Goal: Task Accomplishment & Management: Use online tool/utility

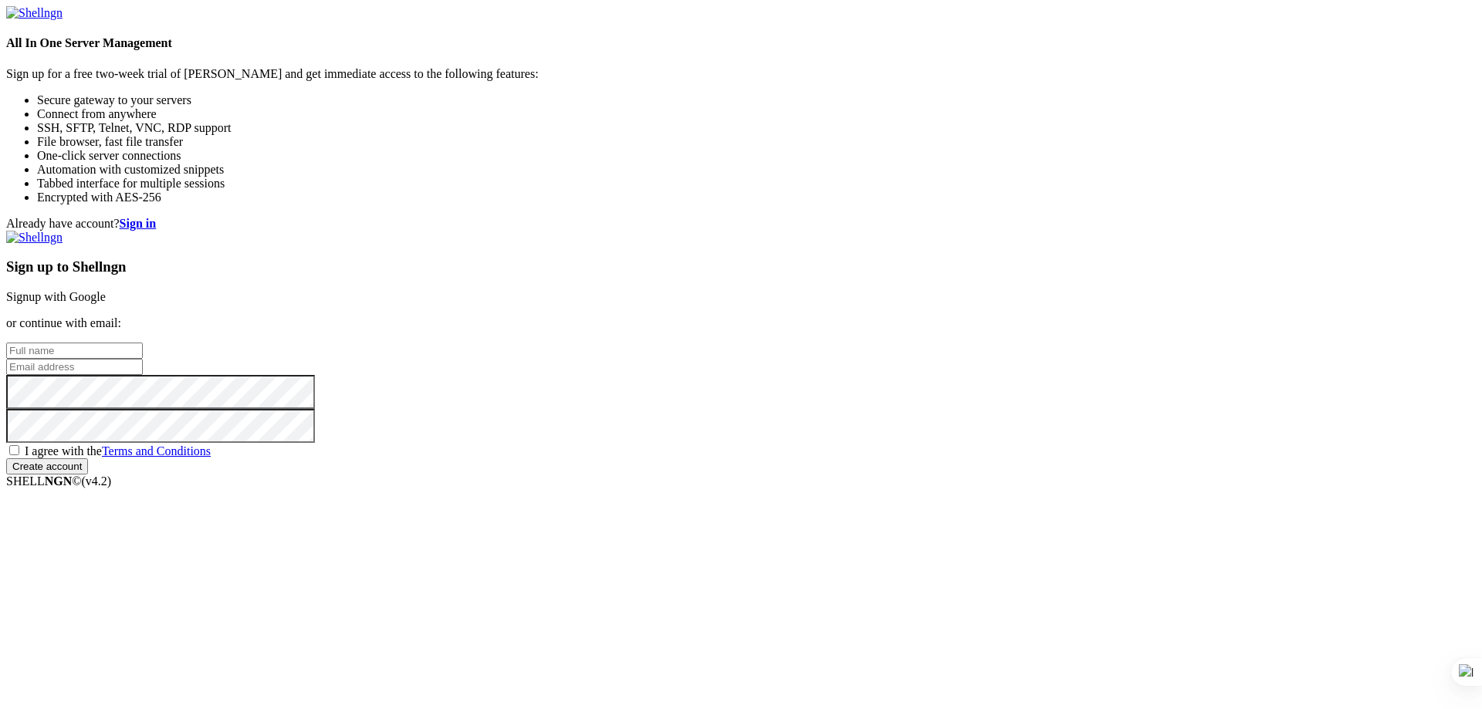
type input "cffc-admin"
click at [106, 290] on link "Signup with Google" at bounding box center [56, 296] width 100 height 13
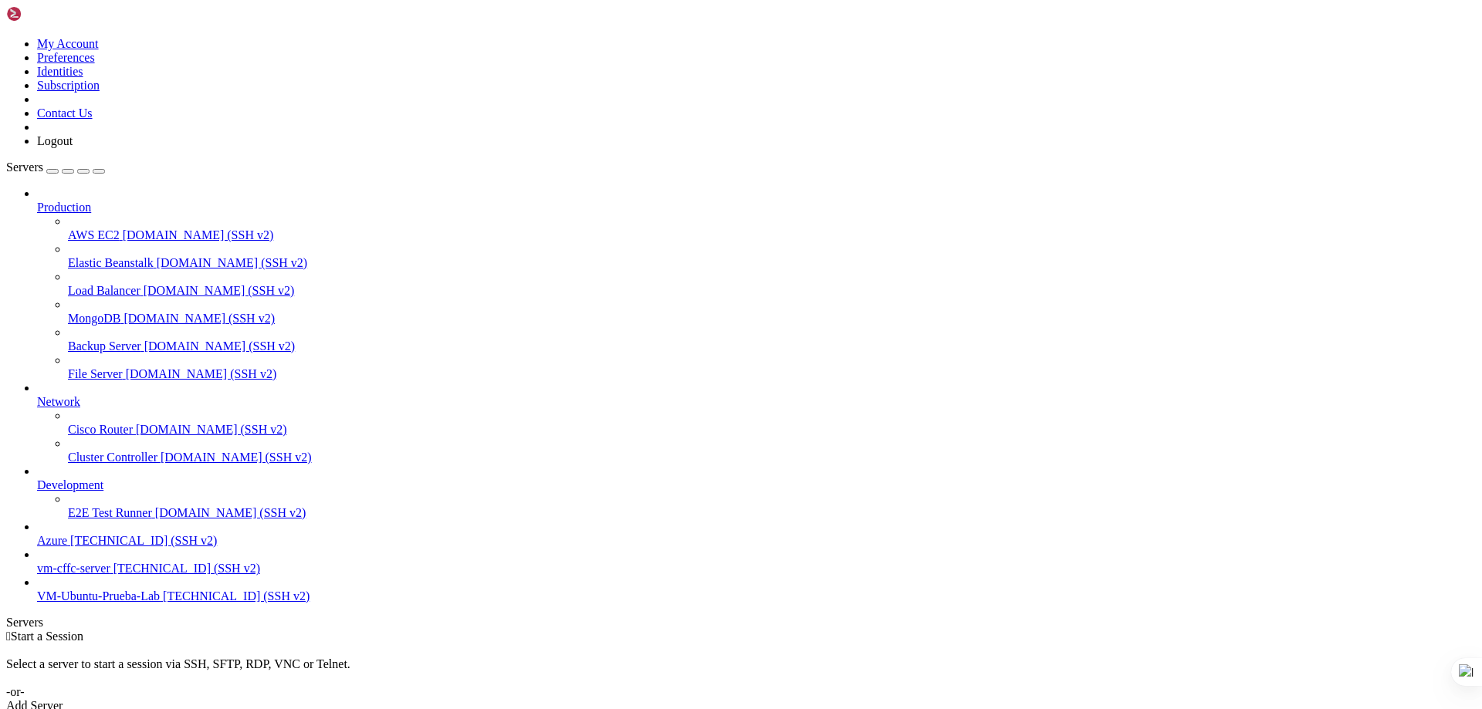
click at [81, 603] on span "VM-Ubuntu-Prueba-Lab" at bounding box center [98, 596] width 123 height 13
click at [79, 603] on span "VM-Ubuntu-Prueba-Lab" at bounding box center [98, 596] width 123 height 13
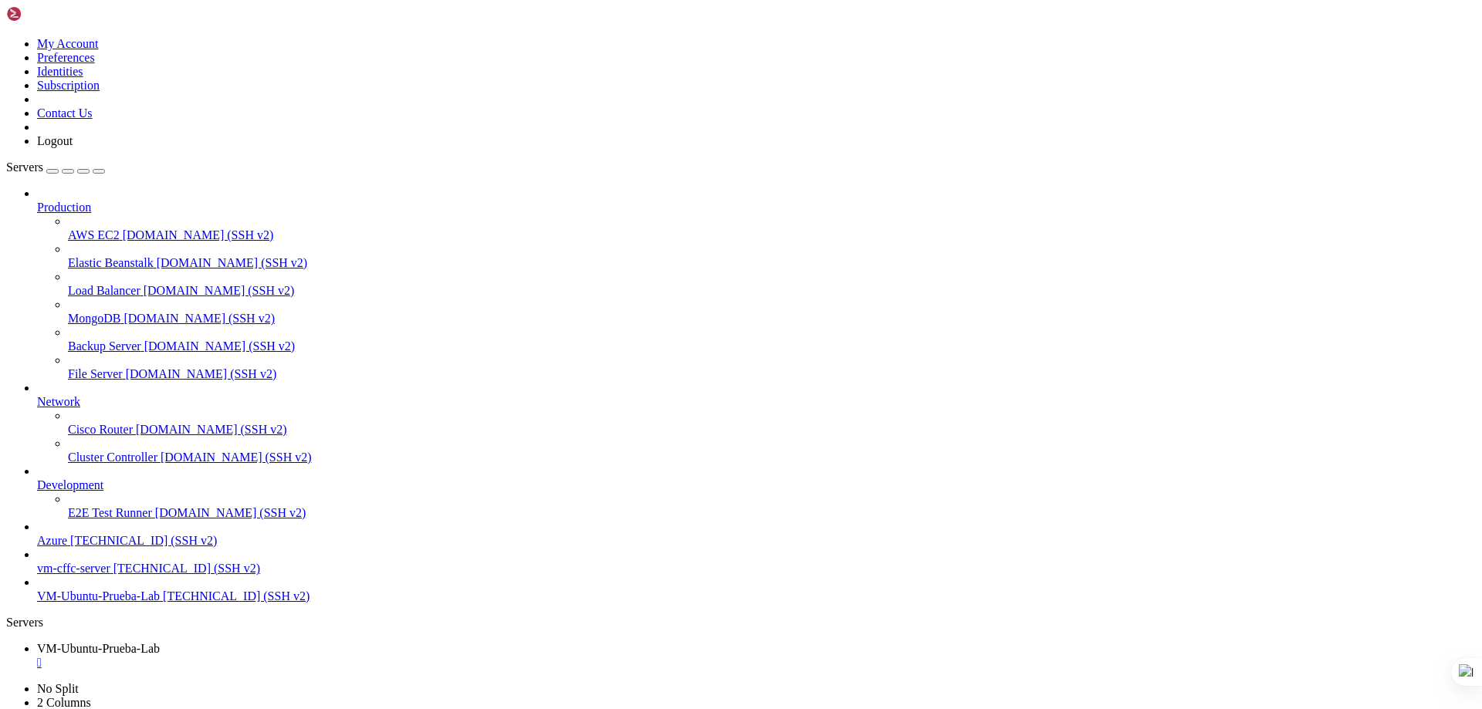
scroll to position [276, 0]
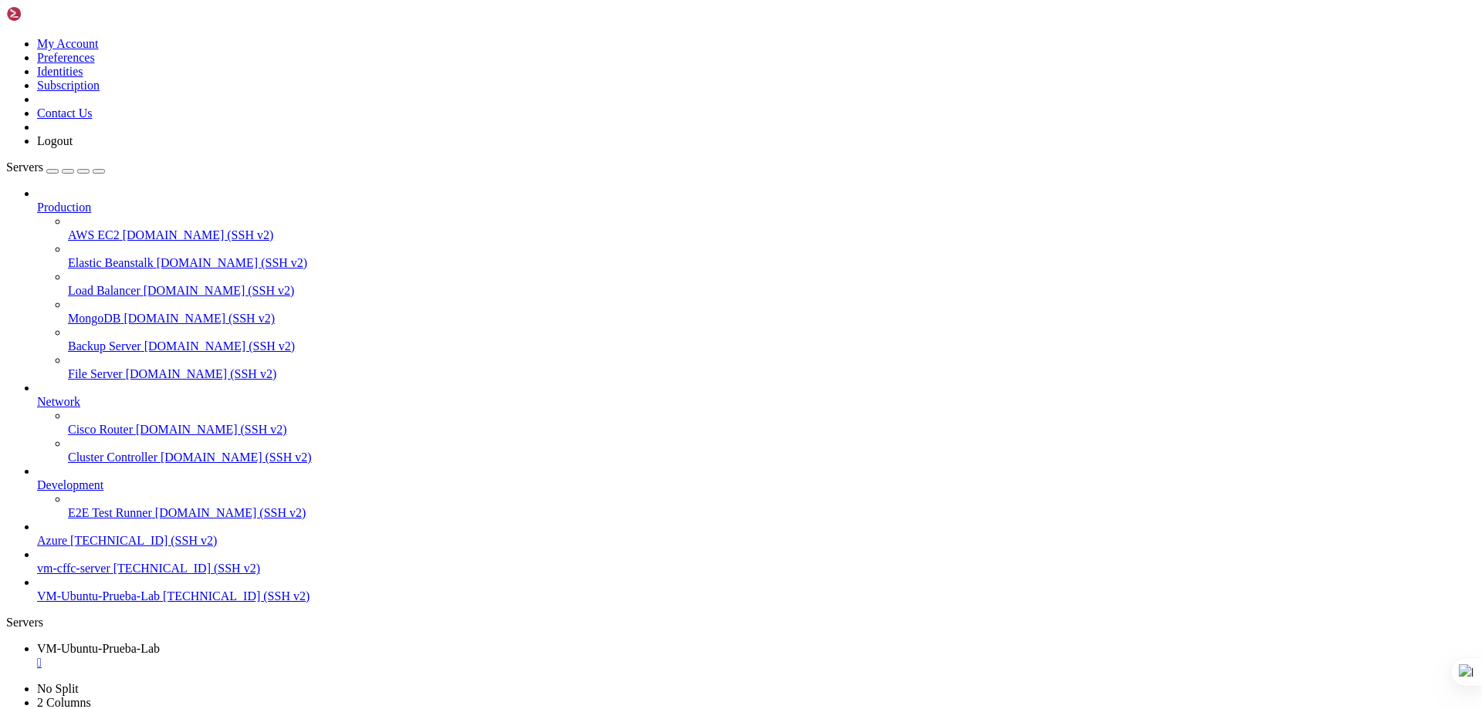
drag, startPoint x: 13, startPoint y: 1018, endPoint x: 56, endPoint y: 1045, distance: 50.7
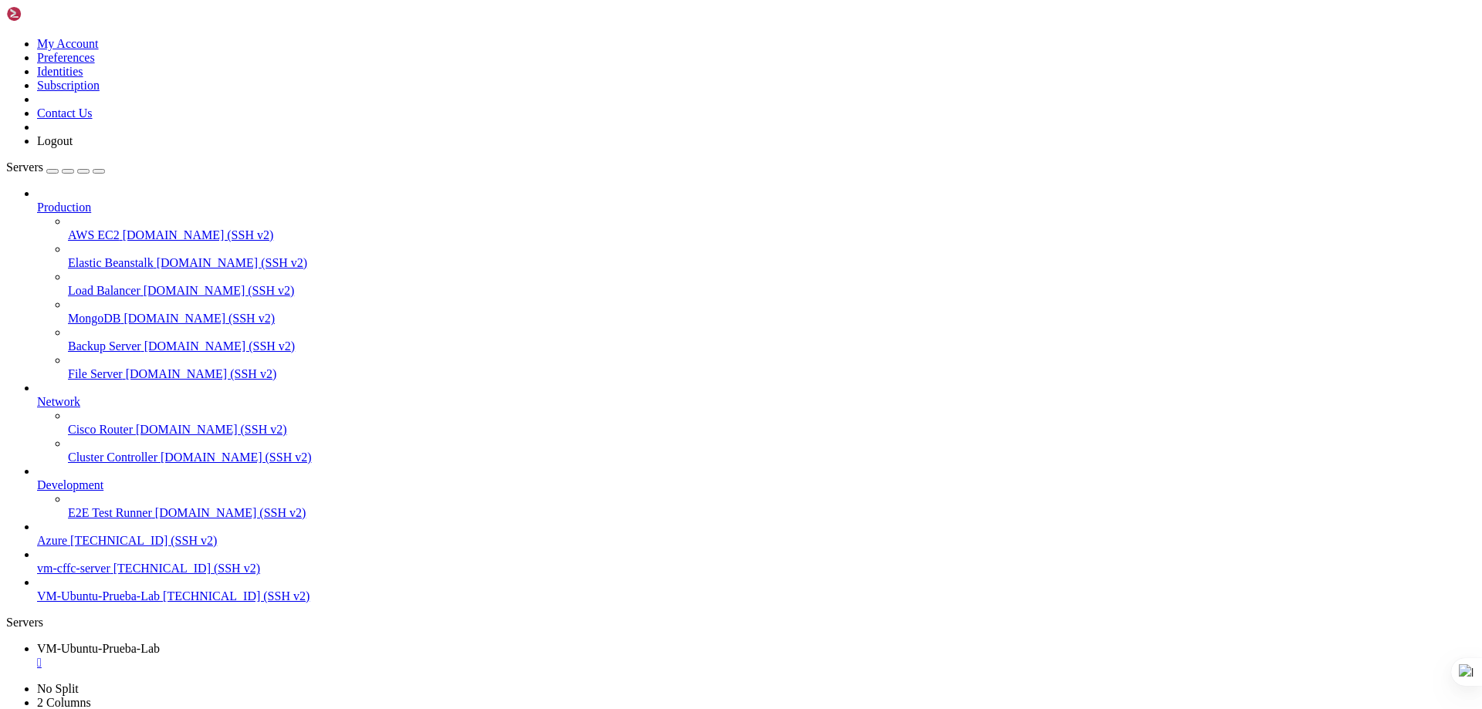
drag, startPoint x: 43, startPoint y: 1019, endPoint x: 32, endPoint y: 1019, distance: 11.6
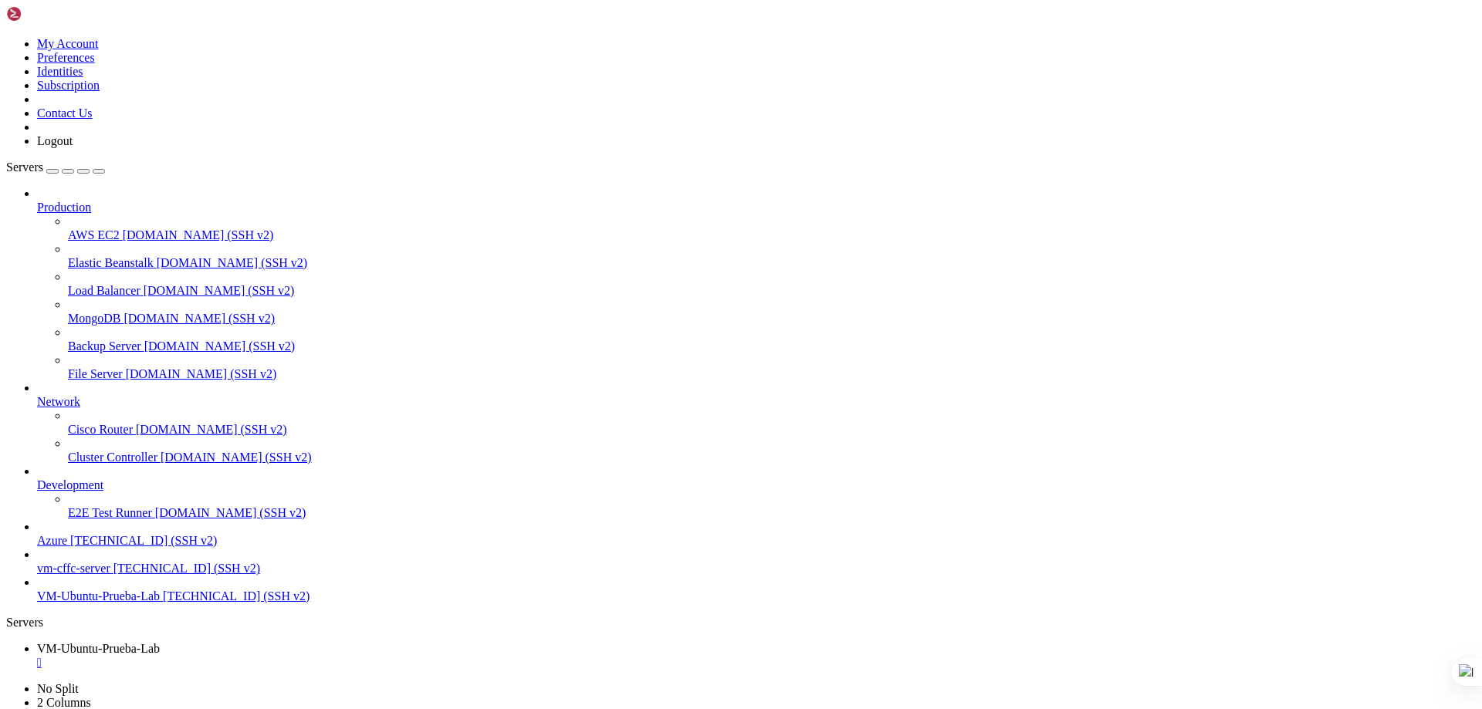
drag, startPoint x: 276, startPoint y: 1471, endPoint x: 12, endPoint y: 942, distance: 591.4
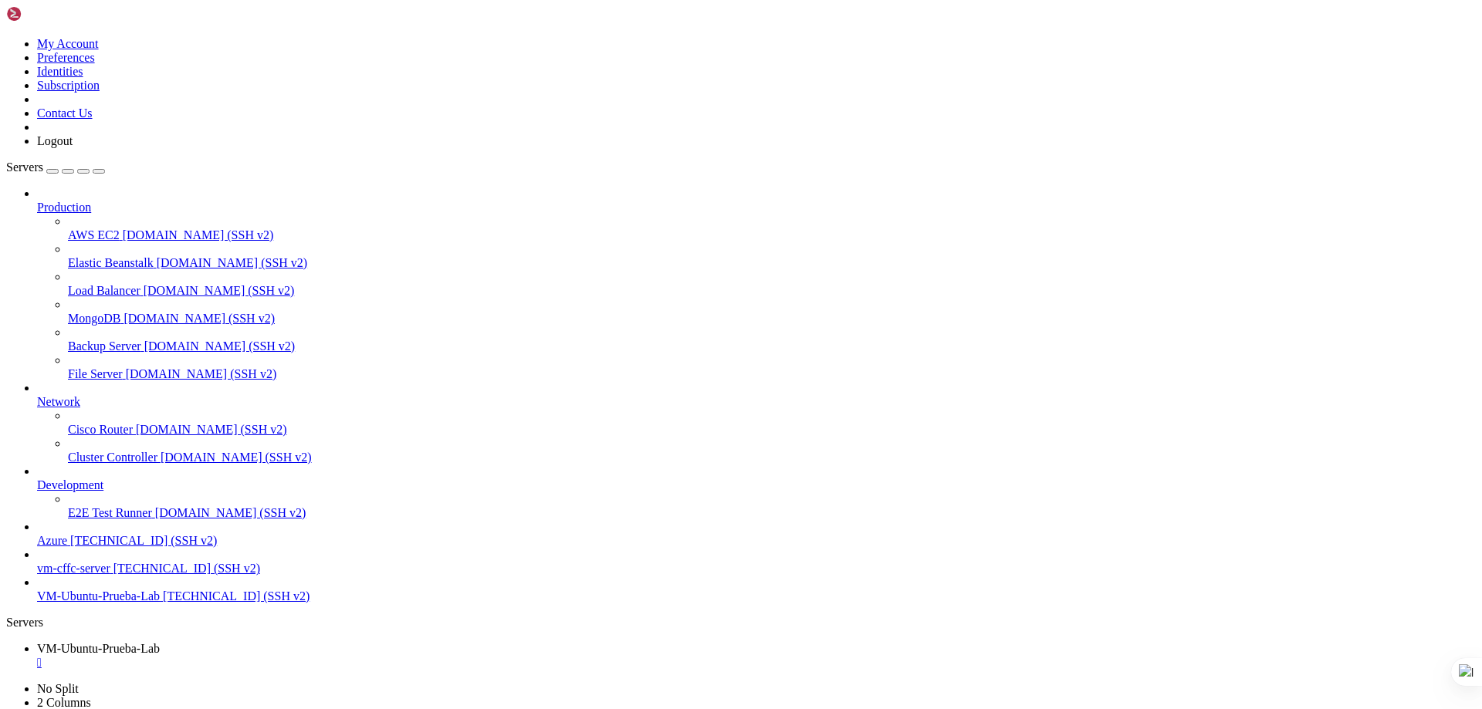
drag, startPoint x: 17, startPoint y: 1474, endPoint x: 24, endPoint y: 1364, distance: 109.8
drag, startPoint x: 36, startPoint y: 1464, endPoint x: 89, endPoint y: 1012, distance: 455.5
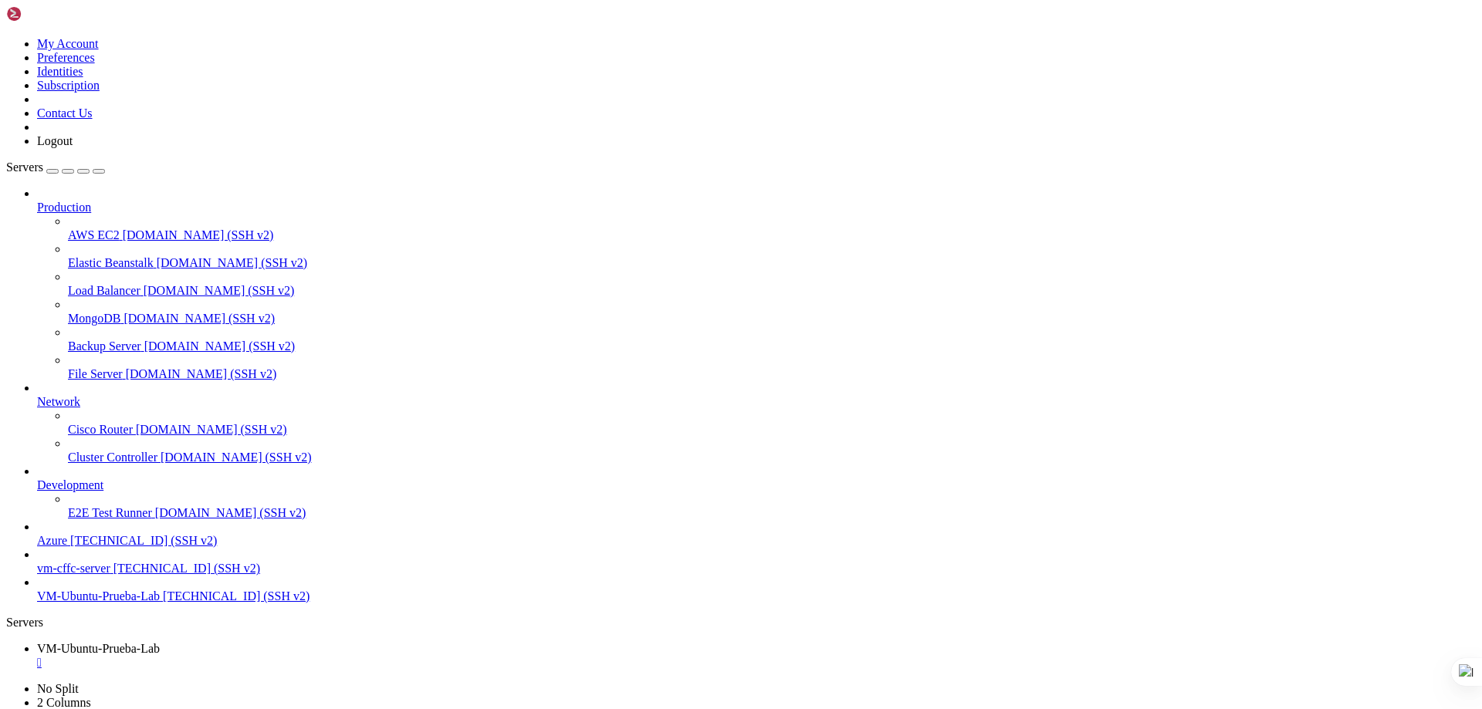
drag, startPoint x: 30, startPoint y: 967, endPoint x: 308, endPoint y: 1468, distance: 572.3
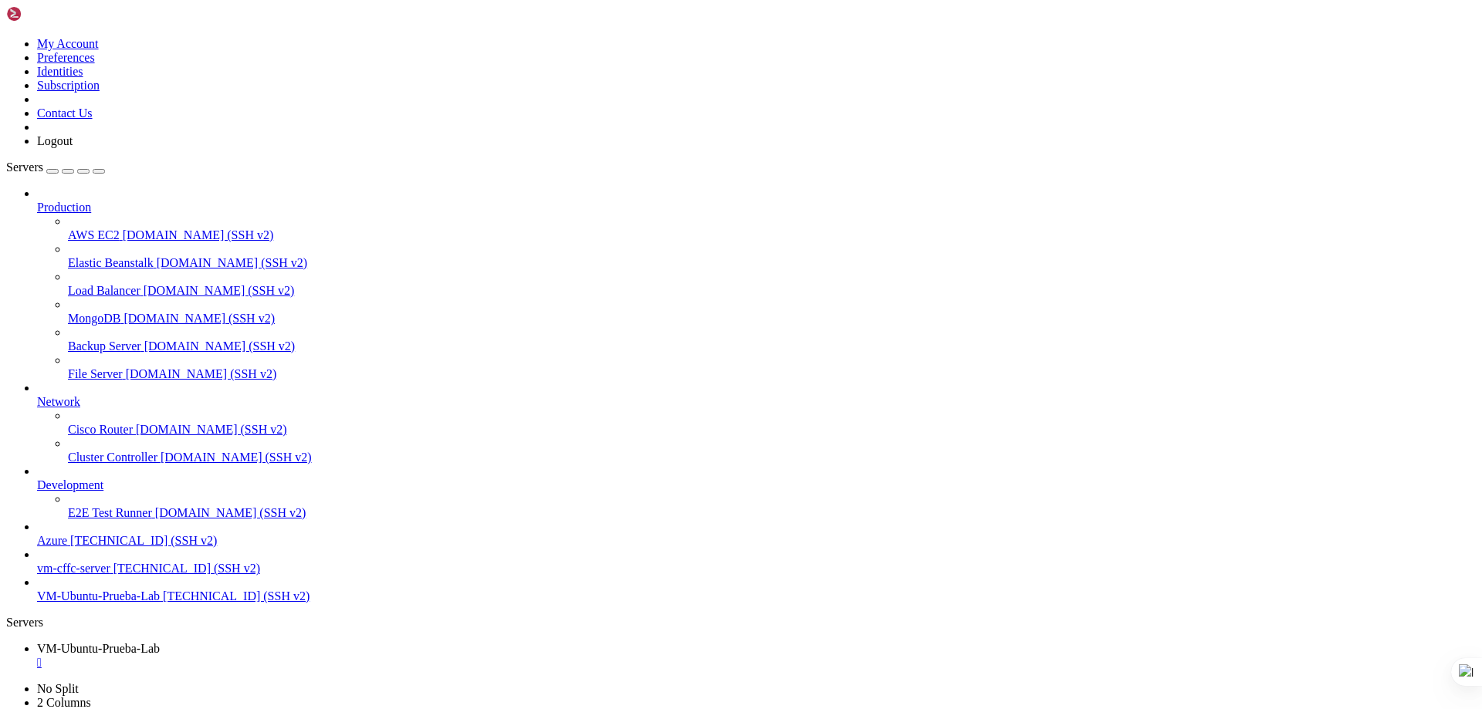
drag, startPoint x: 52, startPoint y: 1460, endPoint x: 12, endPoint y: 1326, distance: 139.2
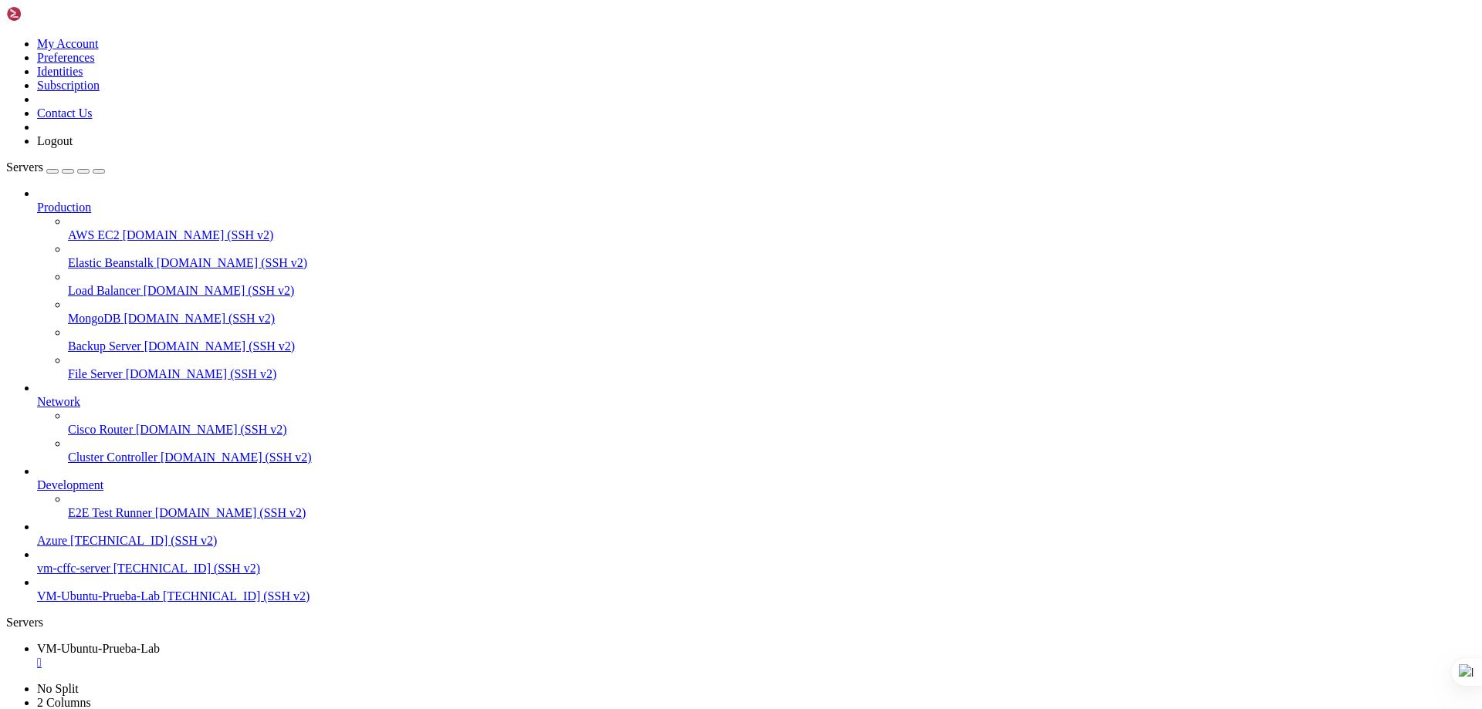
scroll to position [77, 0]
drag, startPoint x: 59, startPoint y: 940, endPoint x: 12, endPoint y: 940, distance: 47.9
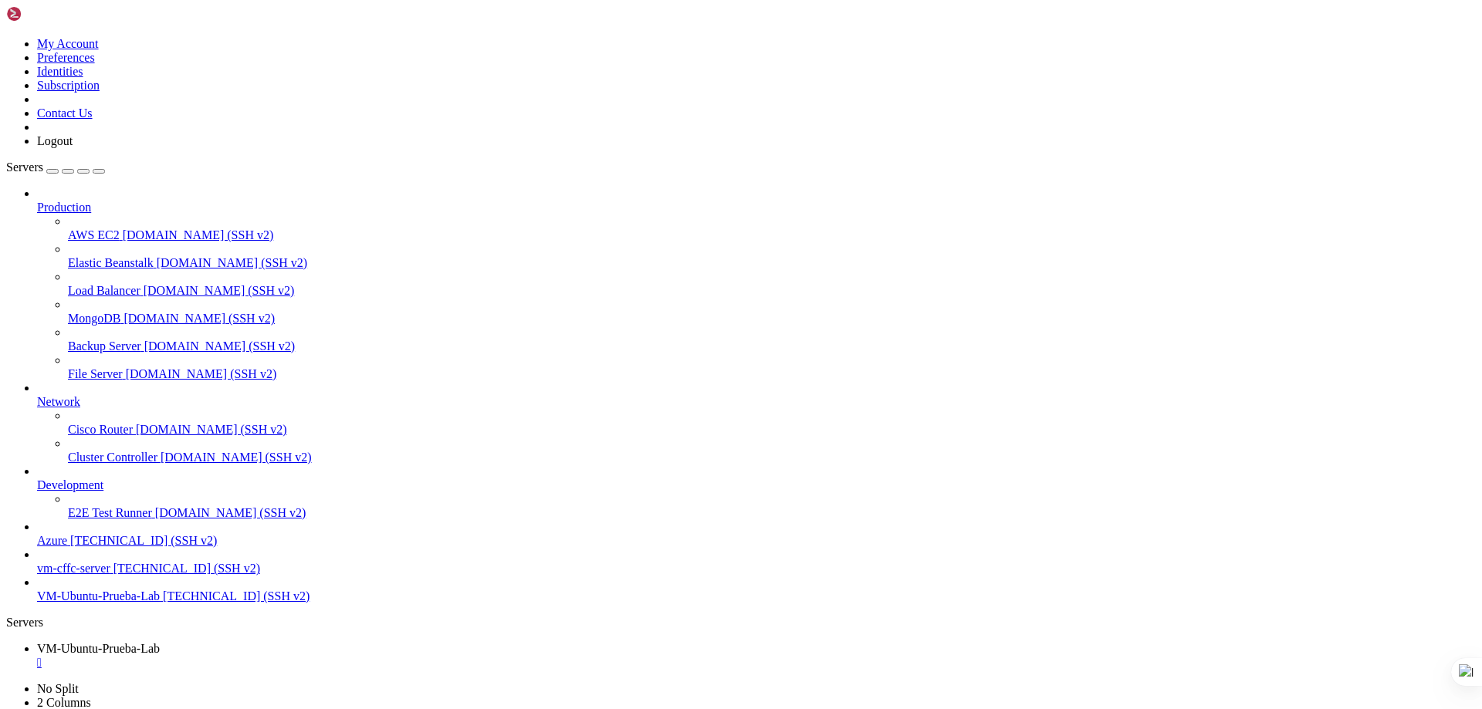
drag, startPoint x: 183, startPoint y: 1074, endPoint x: 13, endPoint y: 950, distance: 210.5
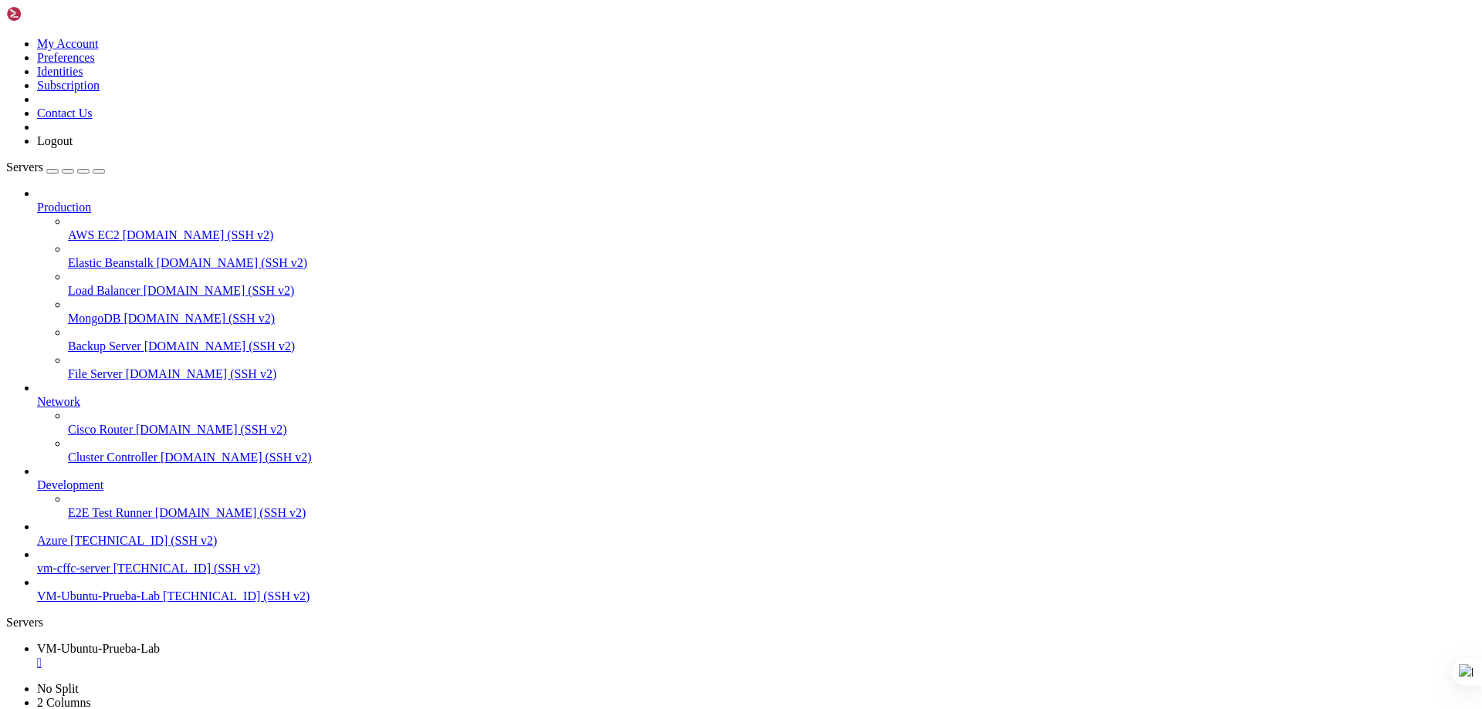
drag, startPoint x: 12, startPoint y: 943, endPoint x: 178, endPoint y: 1078, distance: 214.6
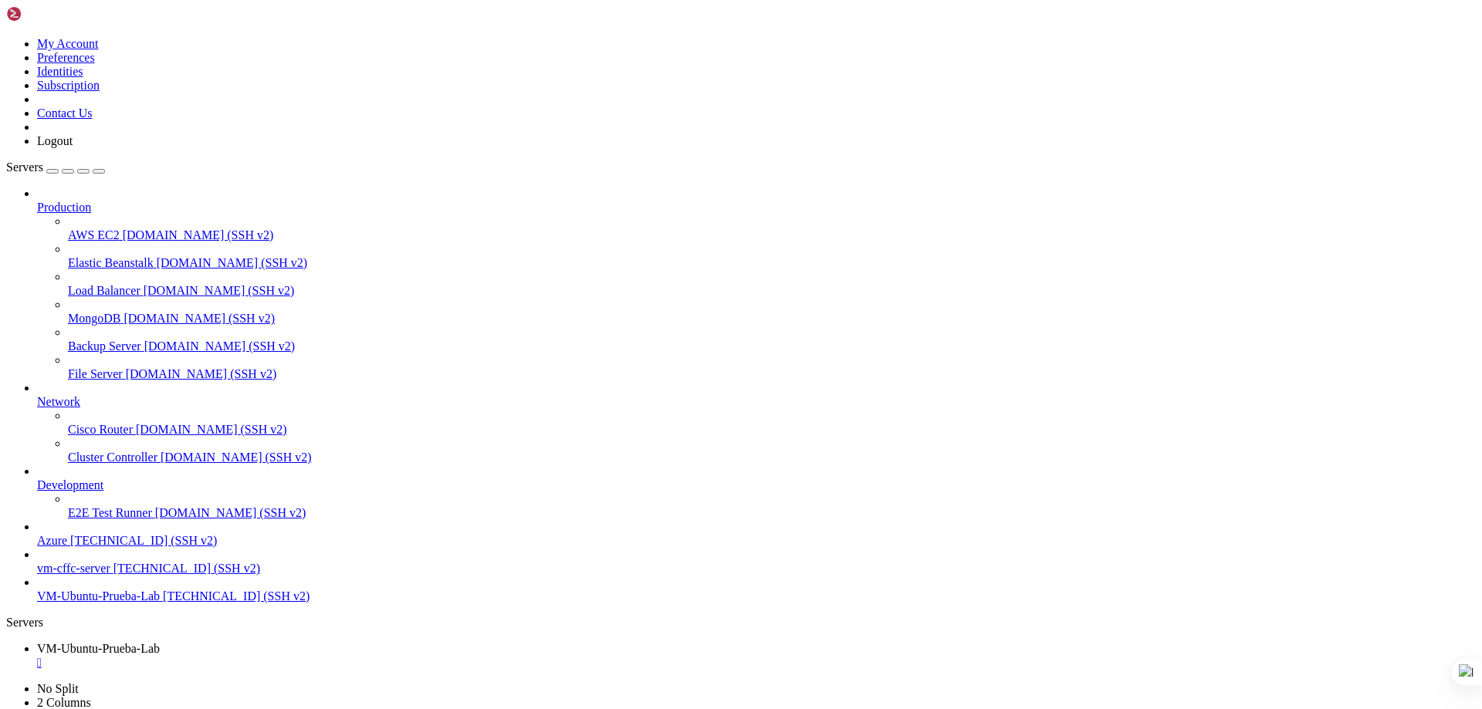
drag, startPoint x: 168, startPoint y: 1074, endPoint x: 15, endPoint y: 997, distance: 171.9
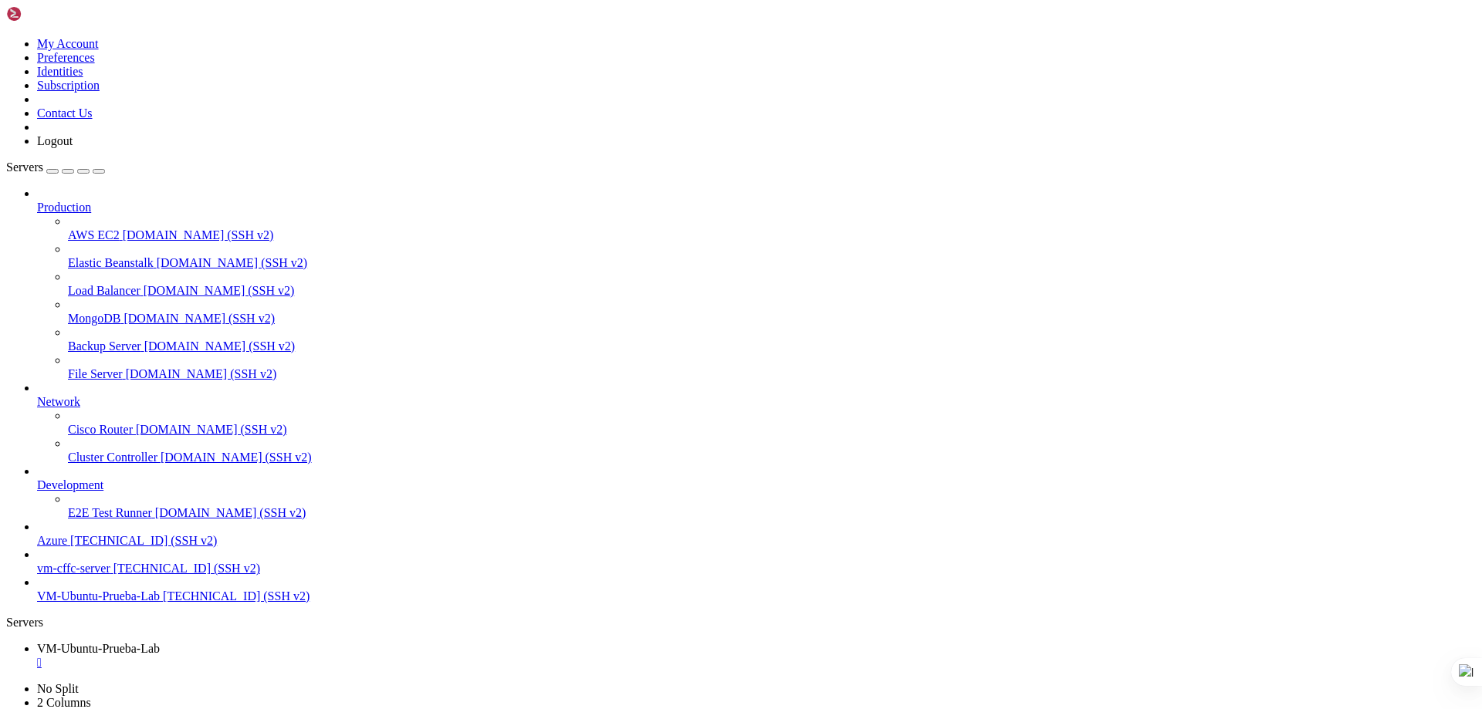
scroll to position [328, 0]
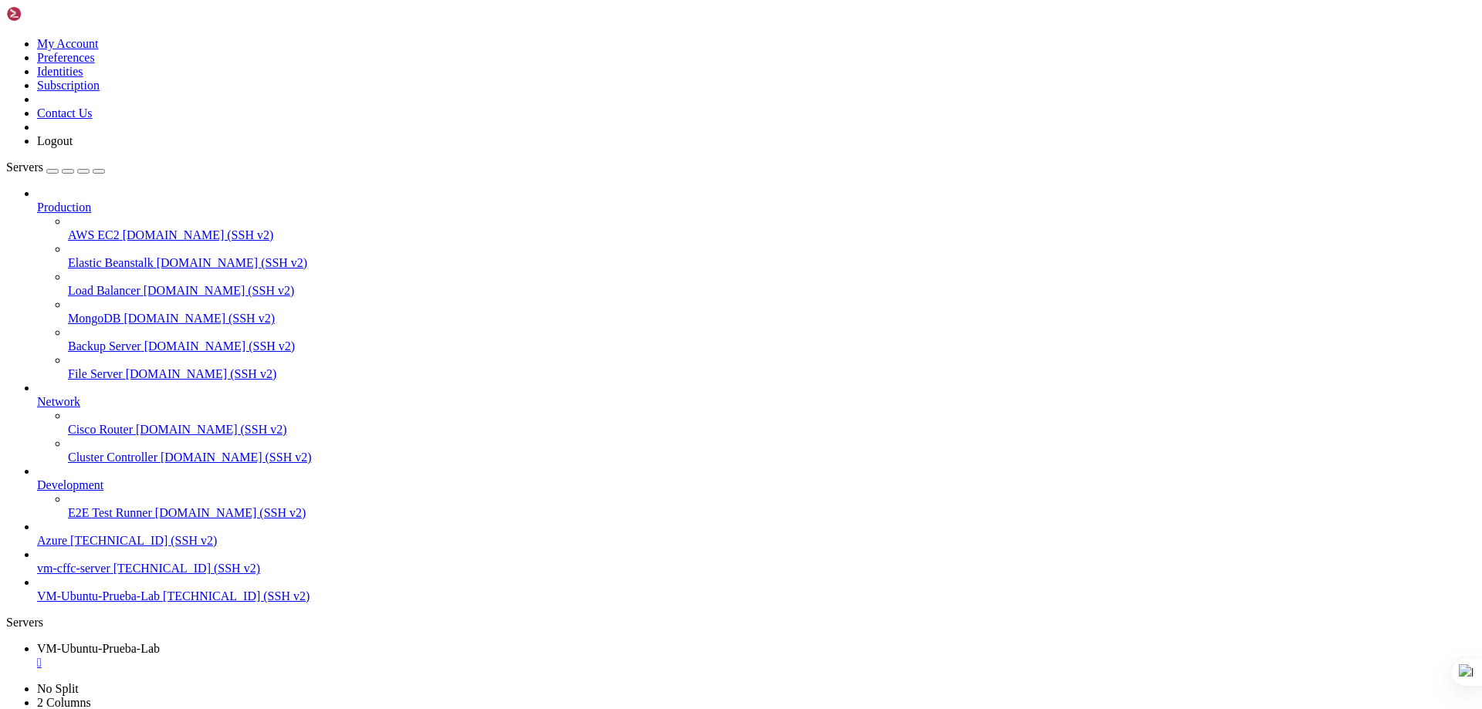
scroll to position [407, 0]
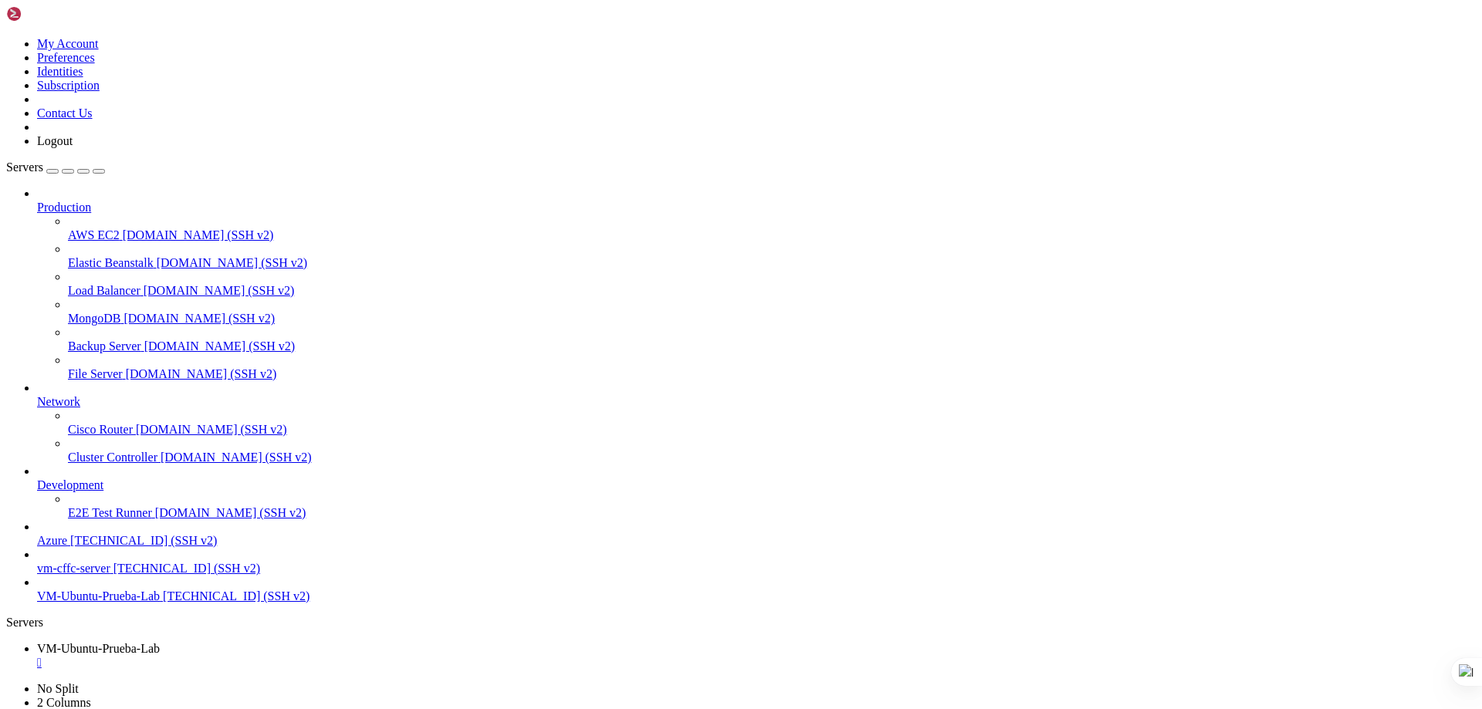
scroll to position [1129, 0]
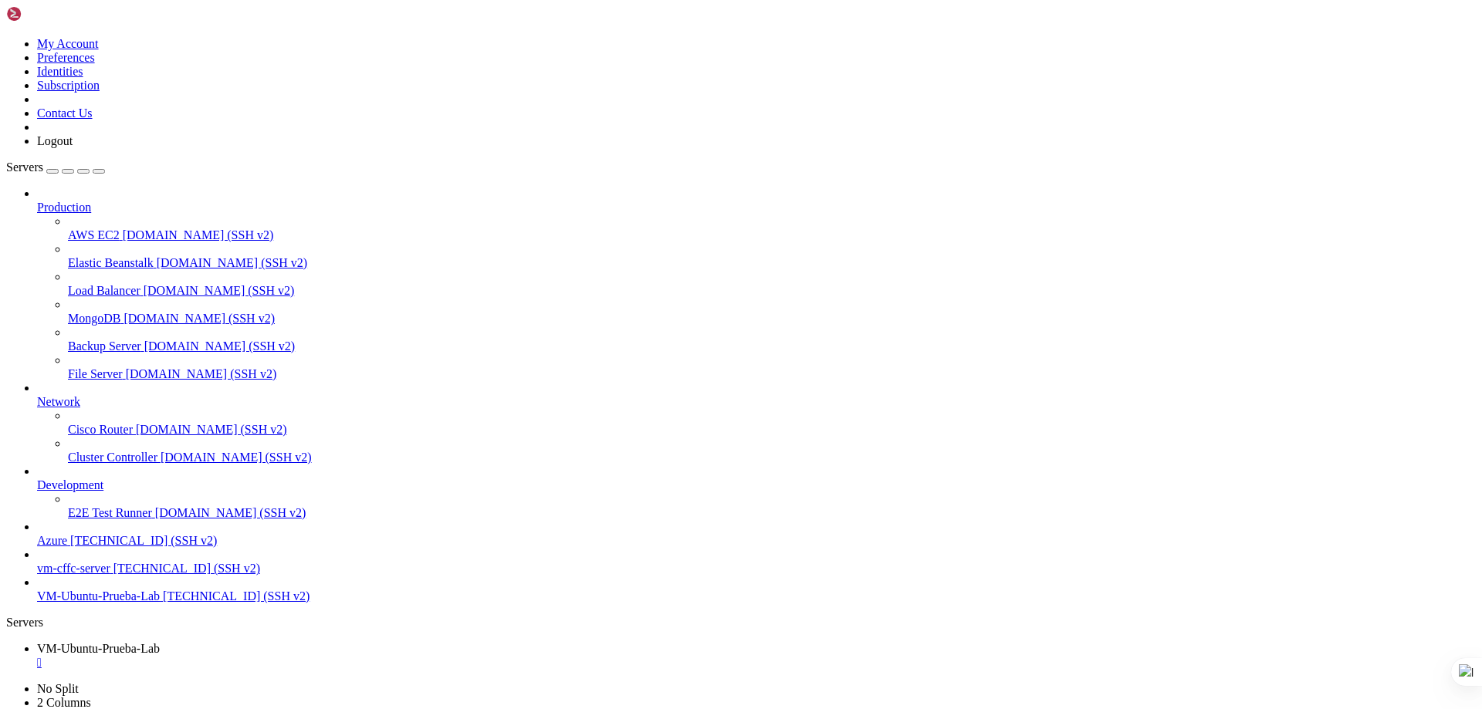
scroll to position [1168, 0]
drag, startPoint x: 232, startPoint y: 981, endPoint x: 280, endPoint y: 984, distance: 47.9
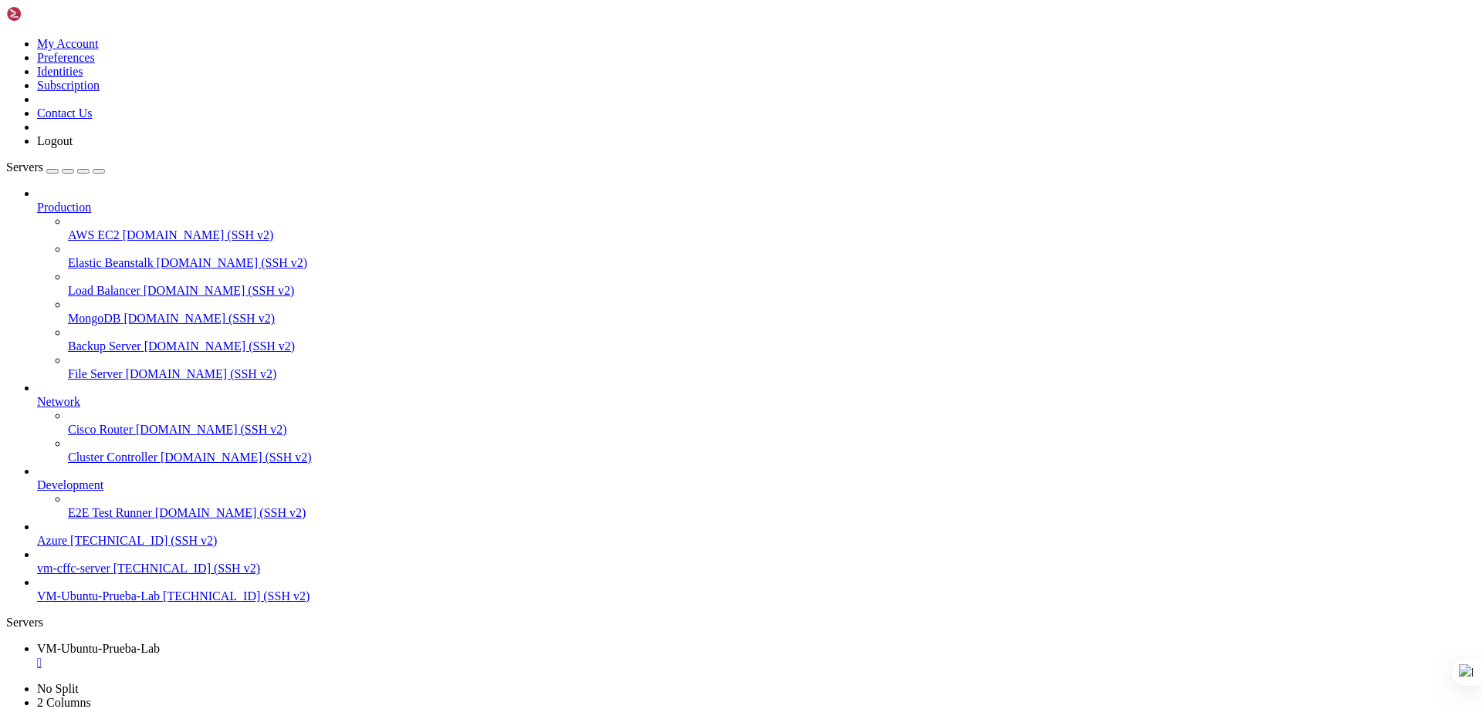
drag, startPoint x: 229, startPoint y: 1045, endPoint x: 390, endPoint y: 1048, distance: 160.6
drag, startPoint x: 232, startPoint y: 1058, endPoint x: 334, endPoint y: 1060, distance: 101.1
drag, startPoint x: 236, startPoint y: 1176, endPoint x: 546, endPoint y: 1176, distance: 309.6
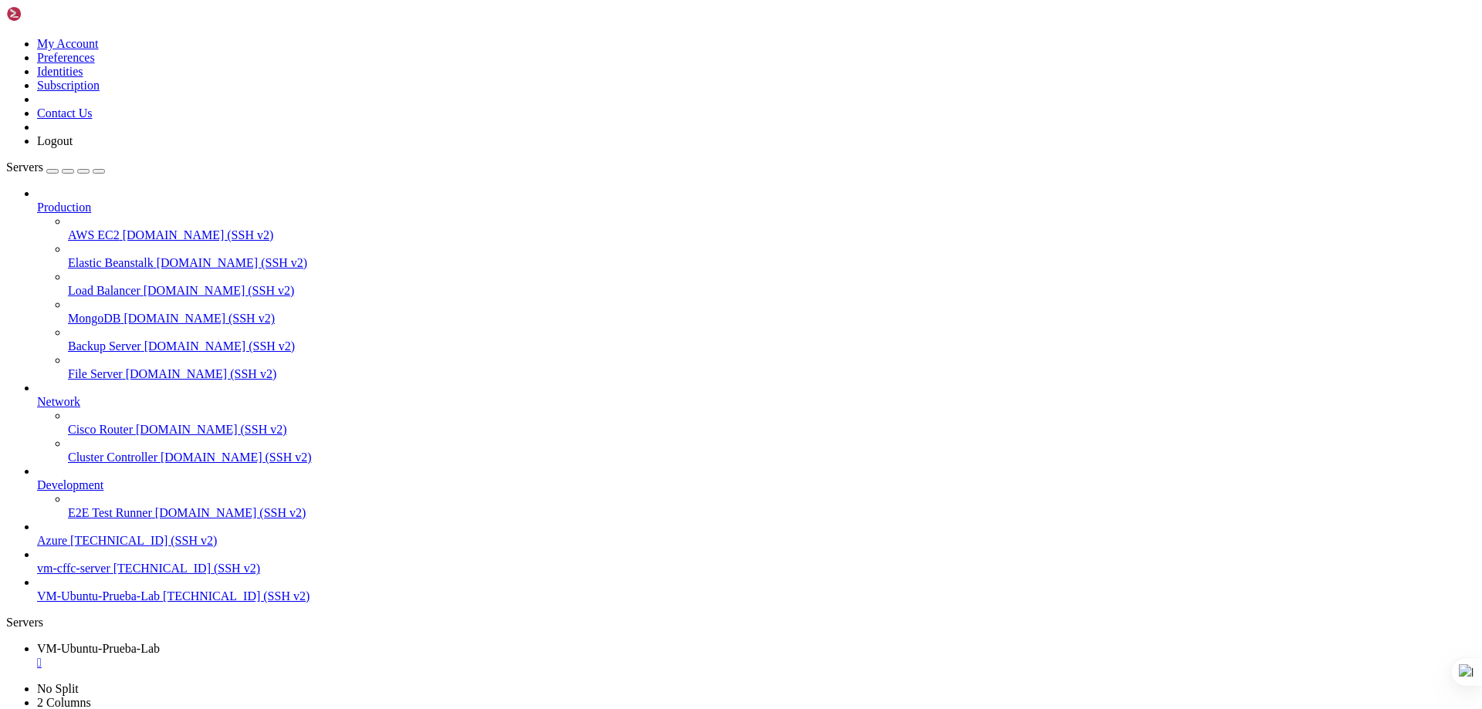
drag, startPoint x: 233, startPoint y: 1336, endPoint x: 367, endPoint y: 1340, distance: 133.6
drag, startPoint x: 235, startPoint y: 1456, endPoint x: 432, endPoint y: 1455, distance: 196.1
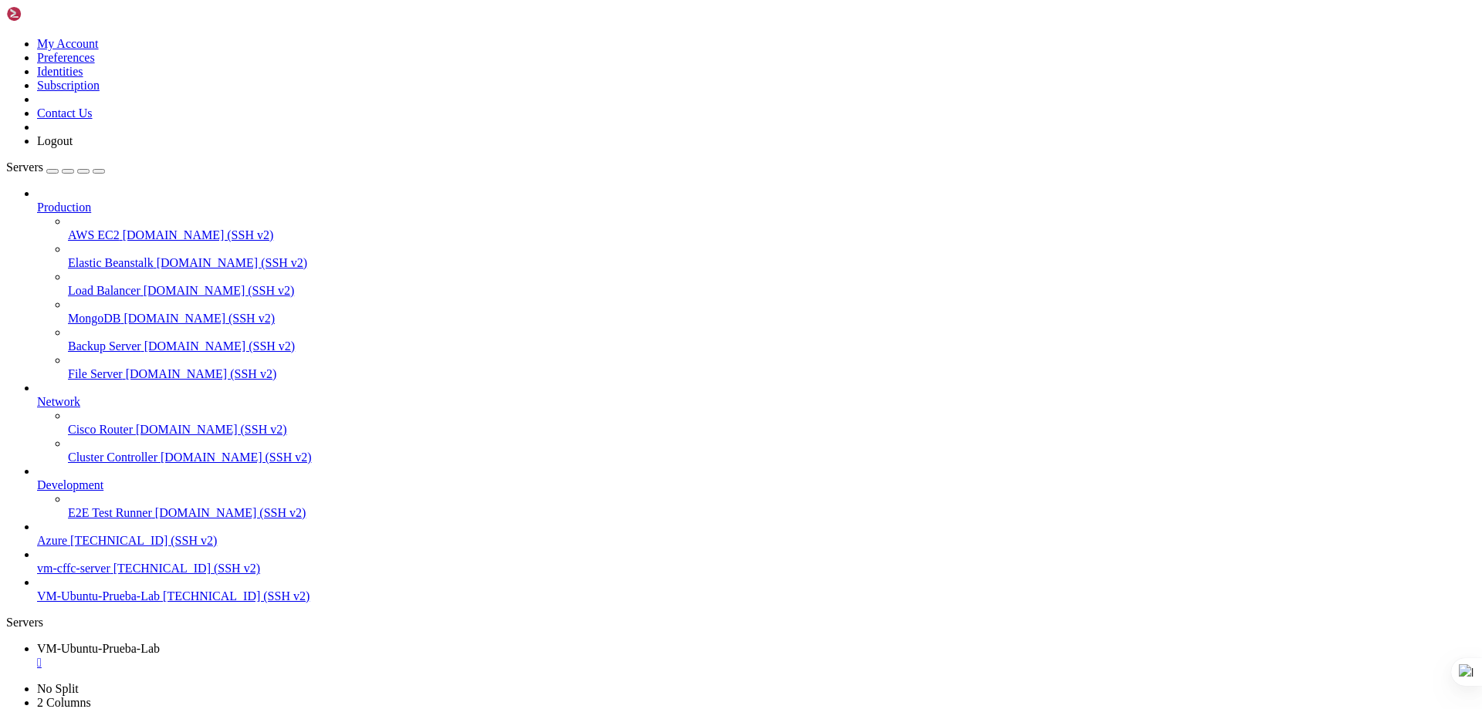
scroll to position [1040, 0]
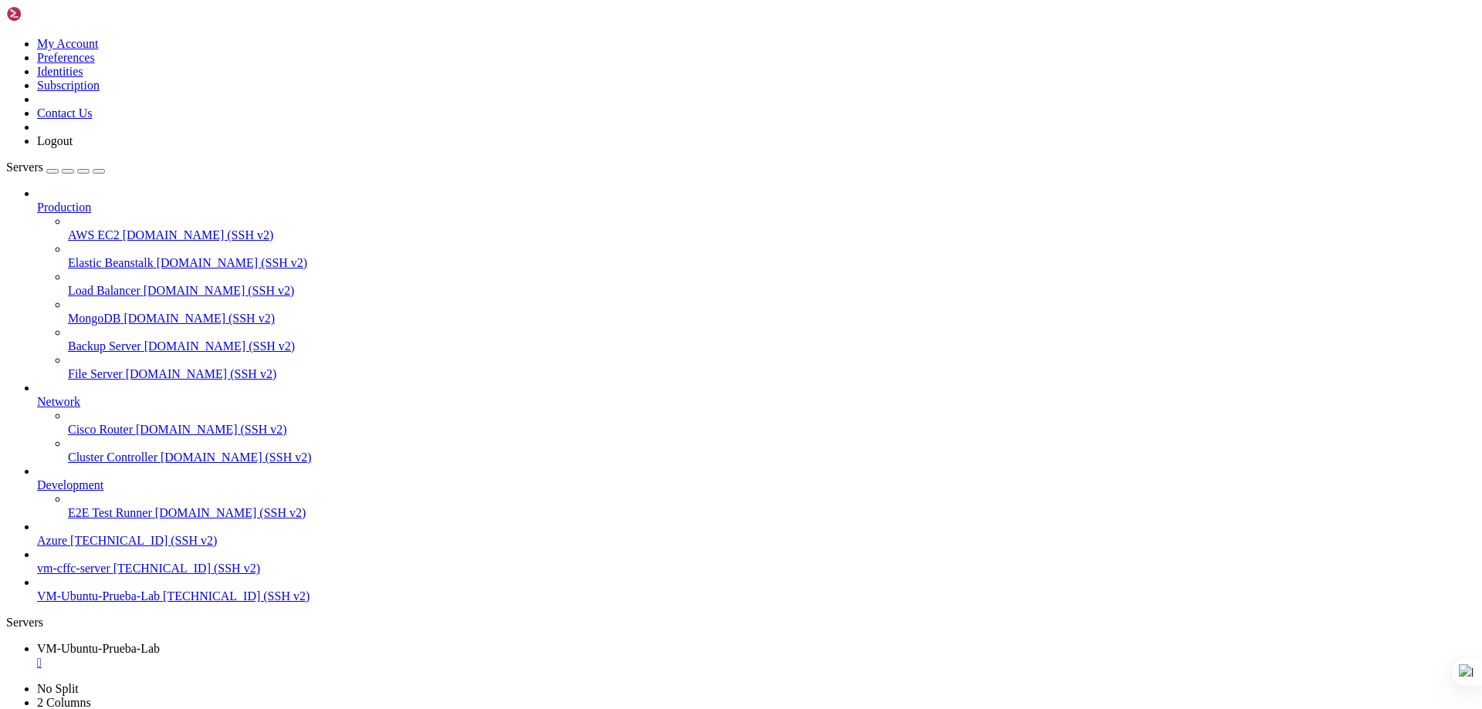
scroll to position [1273, 0]
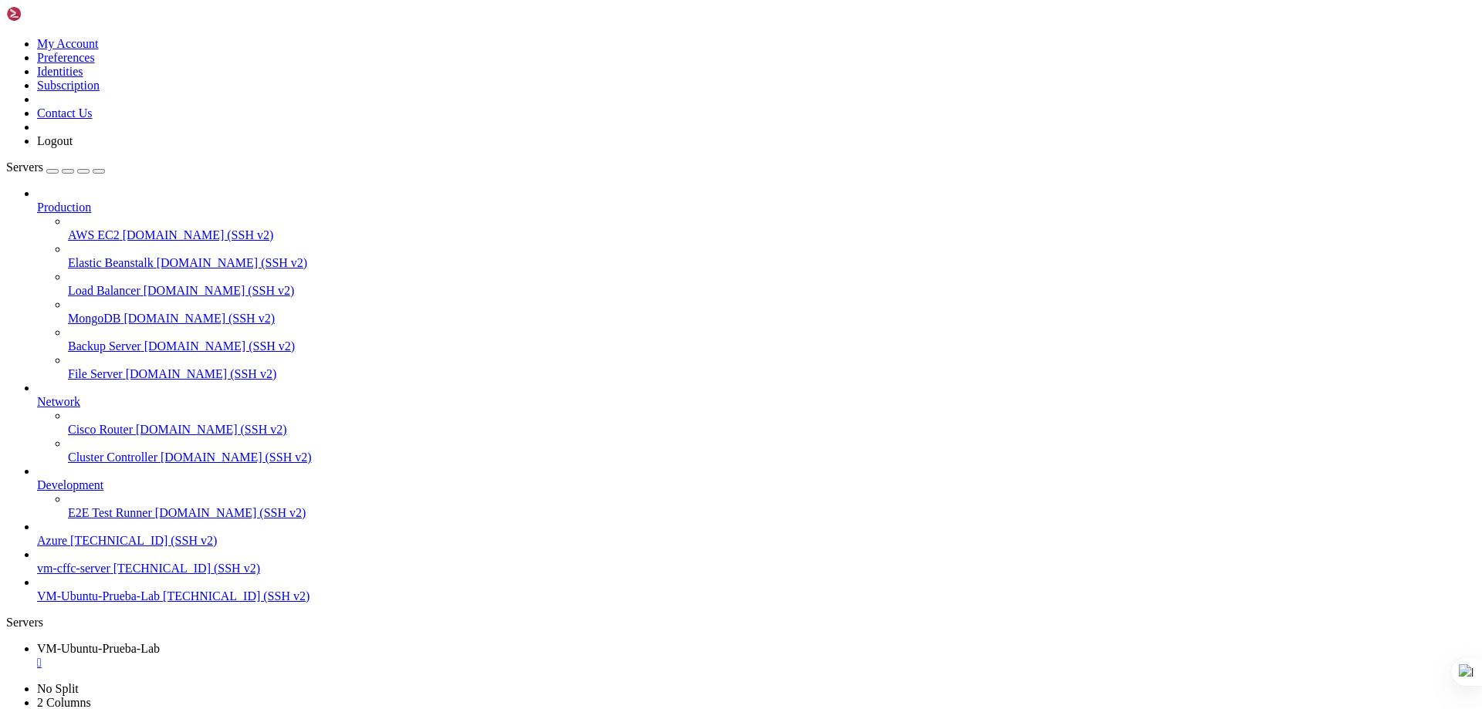
scroll to position [990, 0]
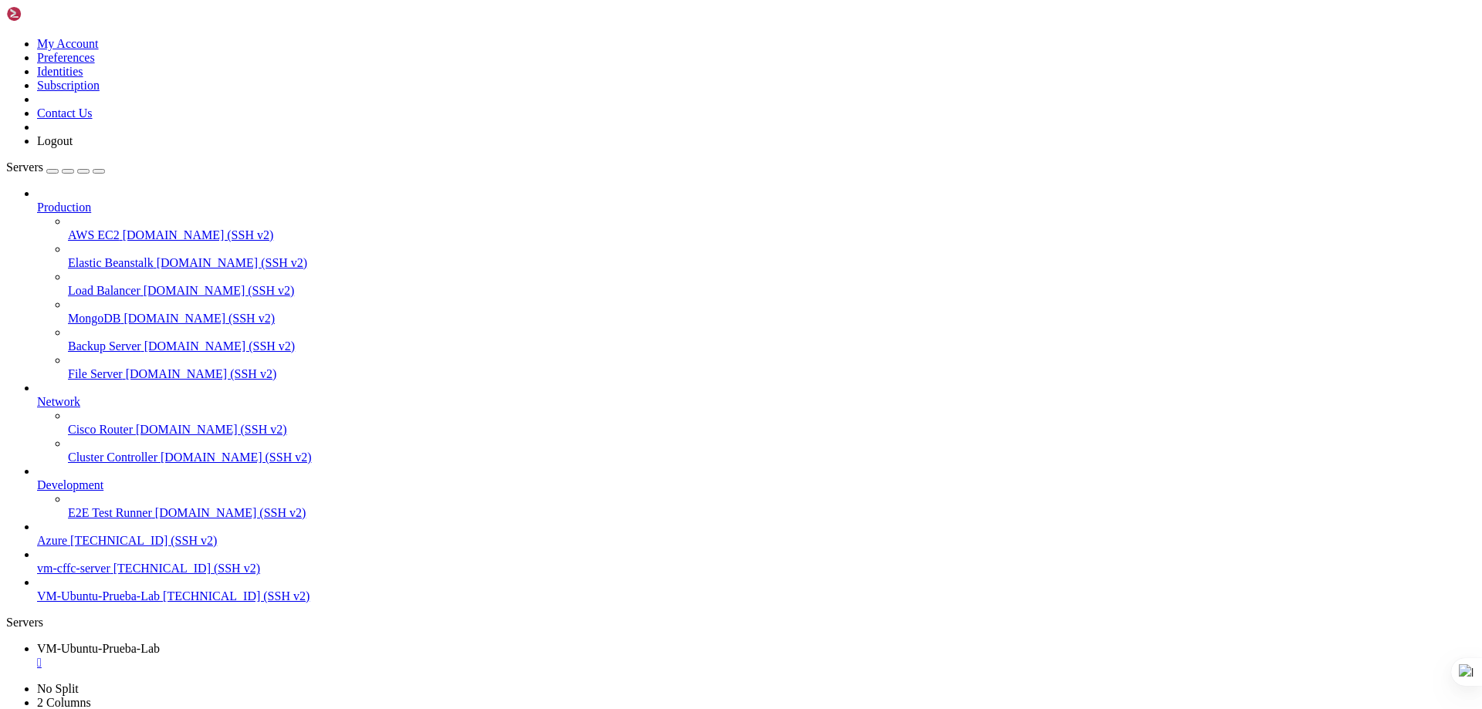
scroll to position [1208, 0]
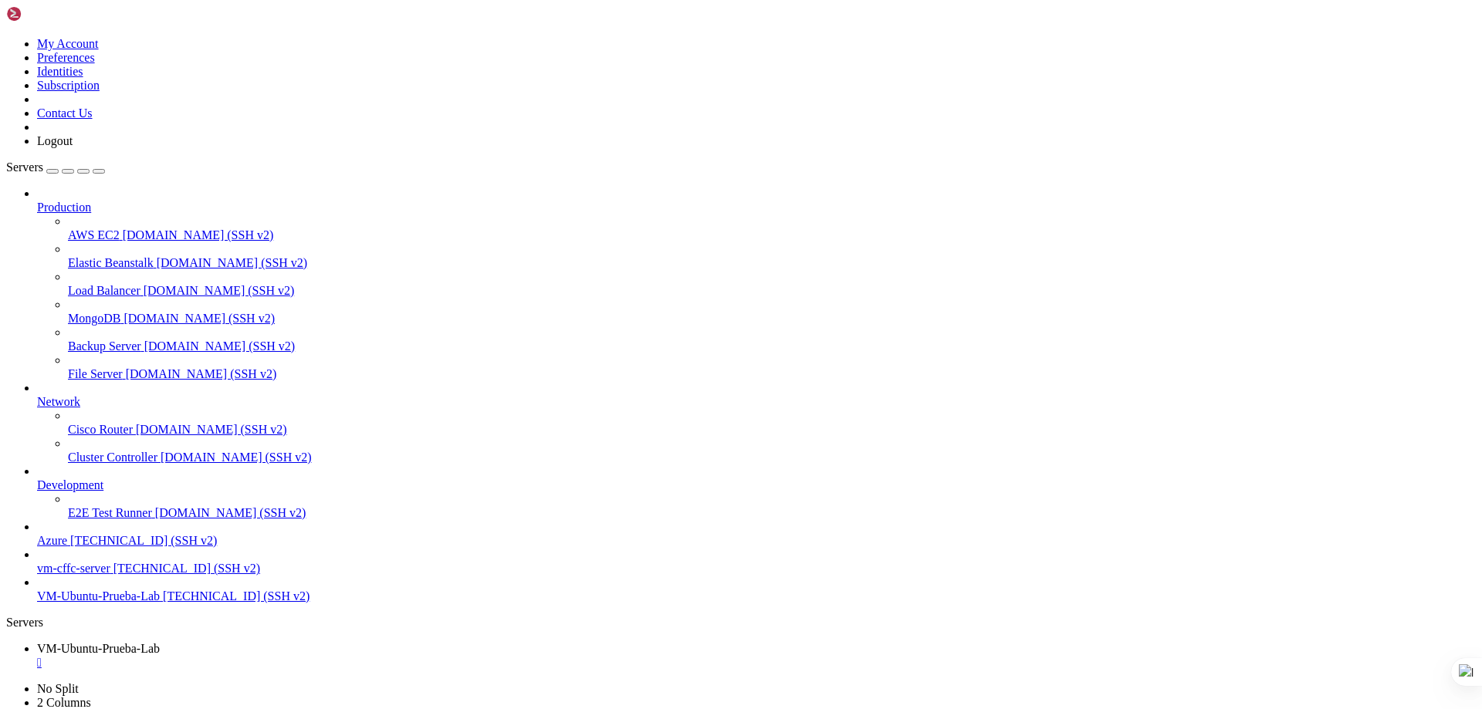
drag, startPoint x: 29, startPoint y: 1478, endPoint x: 21, endPoint y: 1025, distance: 452.5
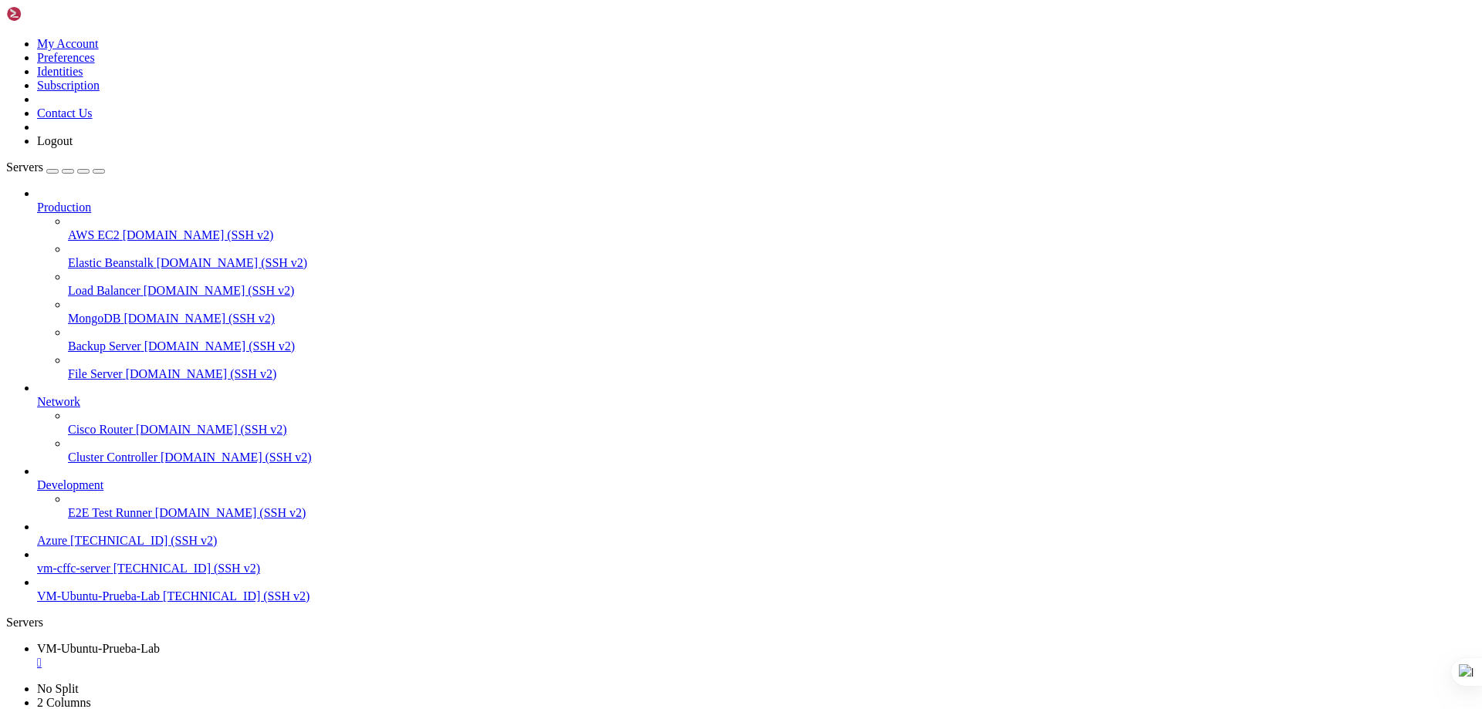
drag, startPoint x: 13, startPoint y: 942, endPoint x: 263, endPoint y: 1468, distance: 582.2
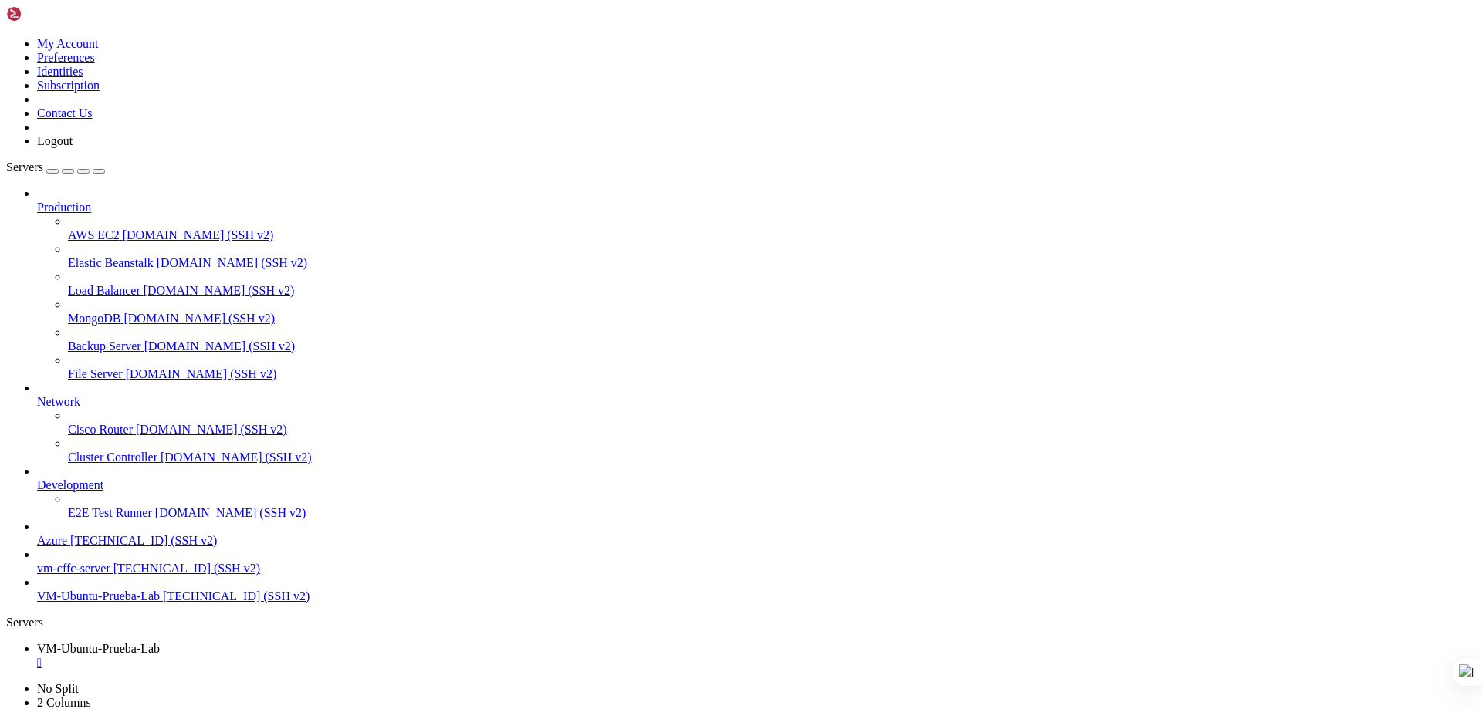
drag, startPoint x: 38, startPoint y: 954, endPoint x: 26, endPoint y: 1488, distance: 534.4
drag, startPoint x: 354, startPoint y: 1457, endPoint x: 13, endPoint y: 1374, distance: 351.1
